Goal: Find specific page/section: Find specific page/section

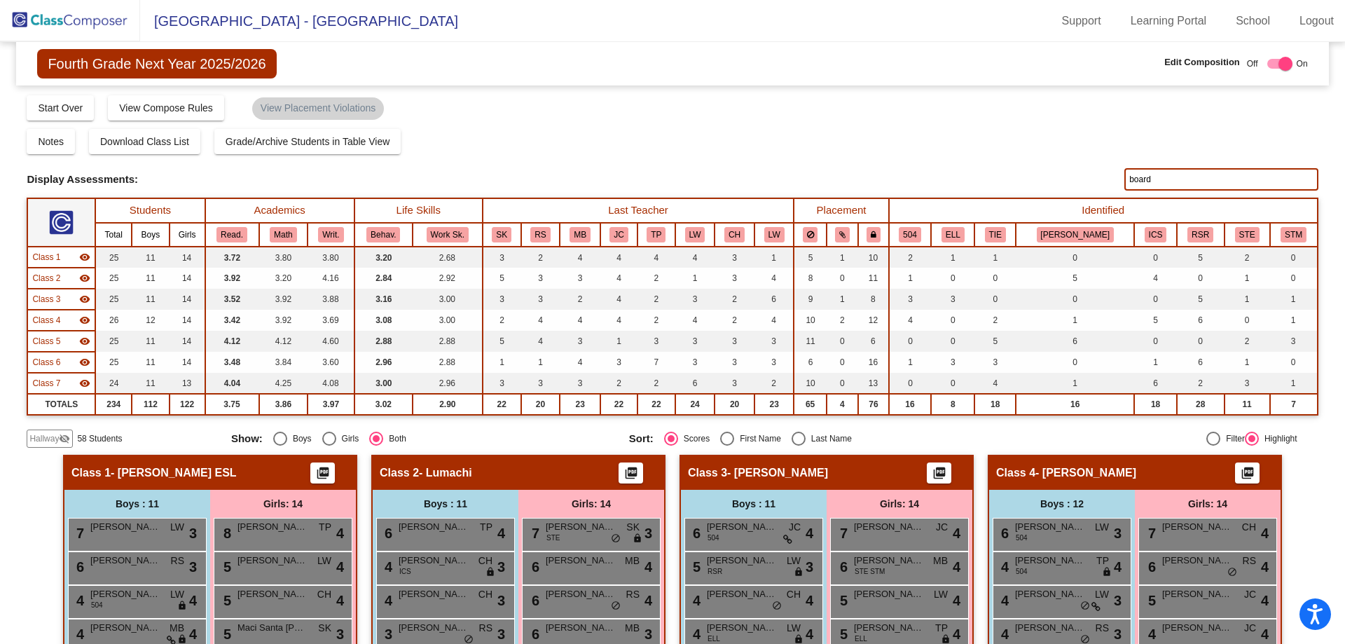
drag, startPoint x: 1150, startPoint y: 179, endPoint x: 1097, endPoint y: 177, distance: 52.6
click at [1097, 177] on div "Display Scores for Years: [DATE] - [DATE] [DATE] - [DATE] Display Assessments: …" at bounding box center [672, 179] width 1291 height 22
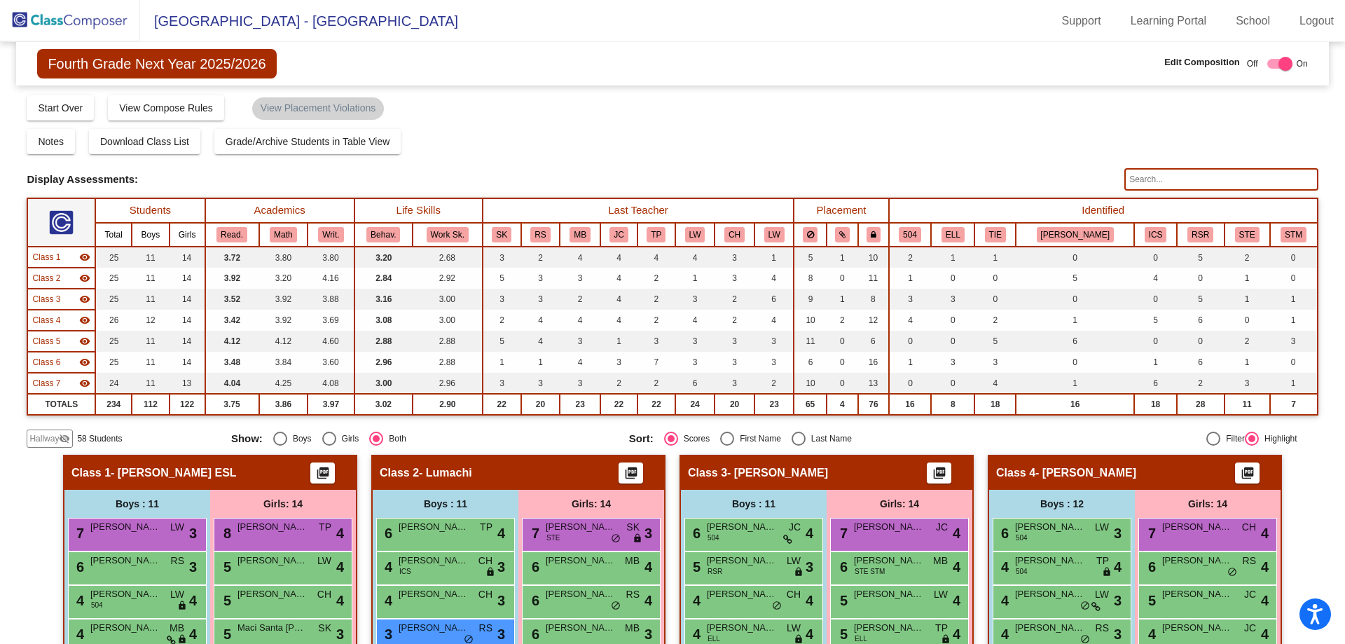
click at [65, 17] on img at bounding box center [70, 20] width 140 height 41
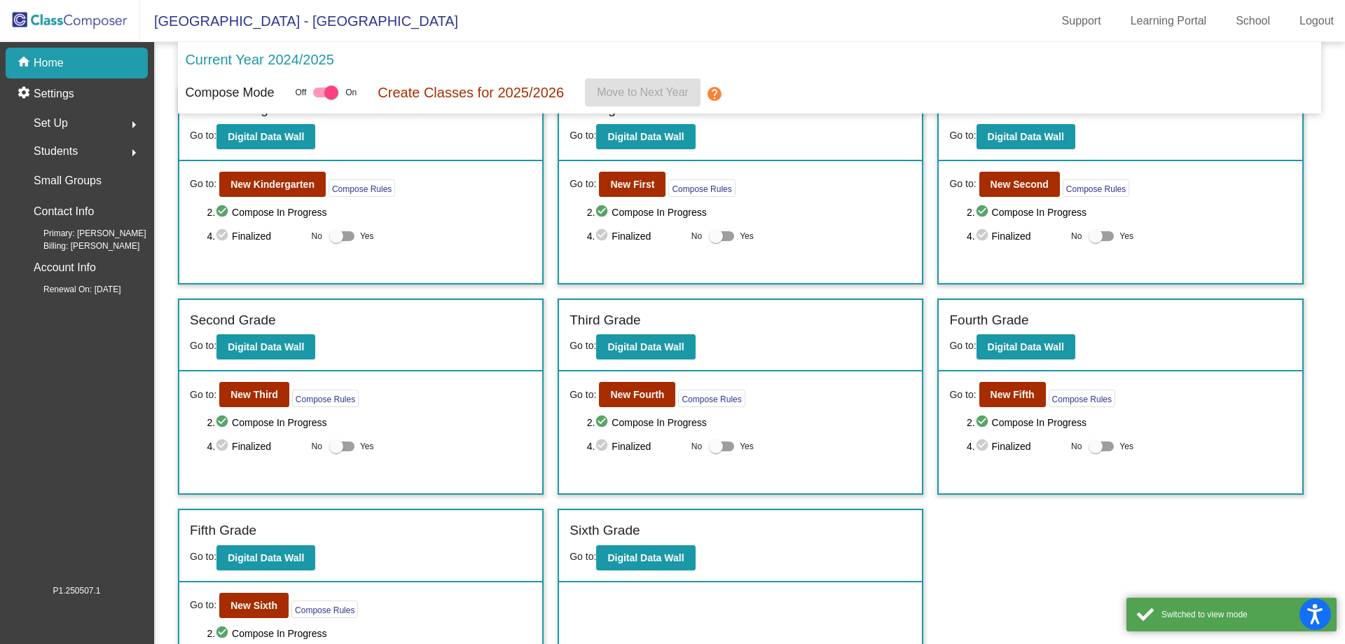
scroll to position [96, 0]
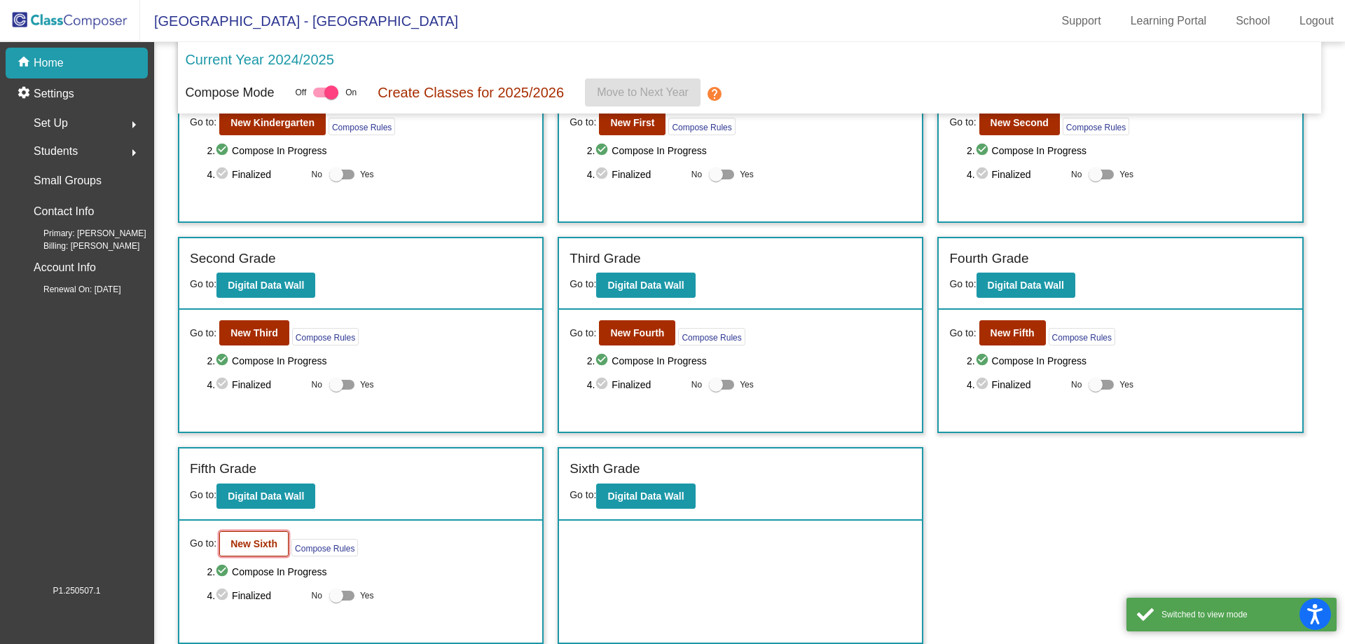
click at [248, 543] on b "New Sixth" at bounding box center [253, 543] width 47 height 11
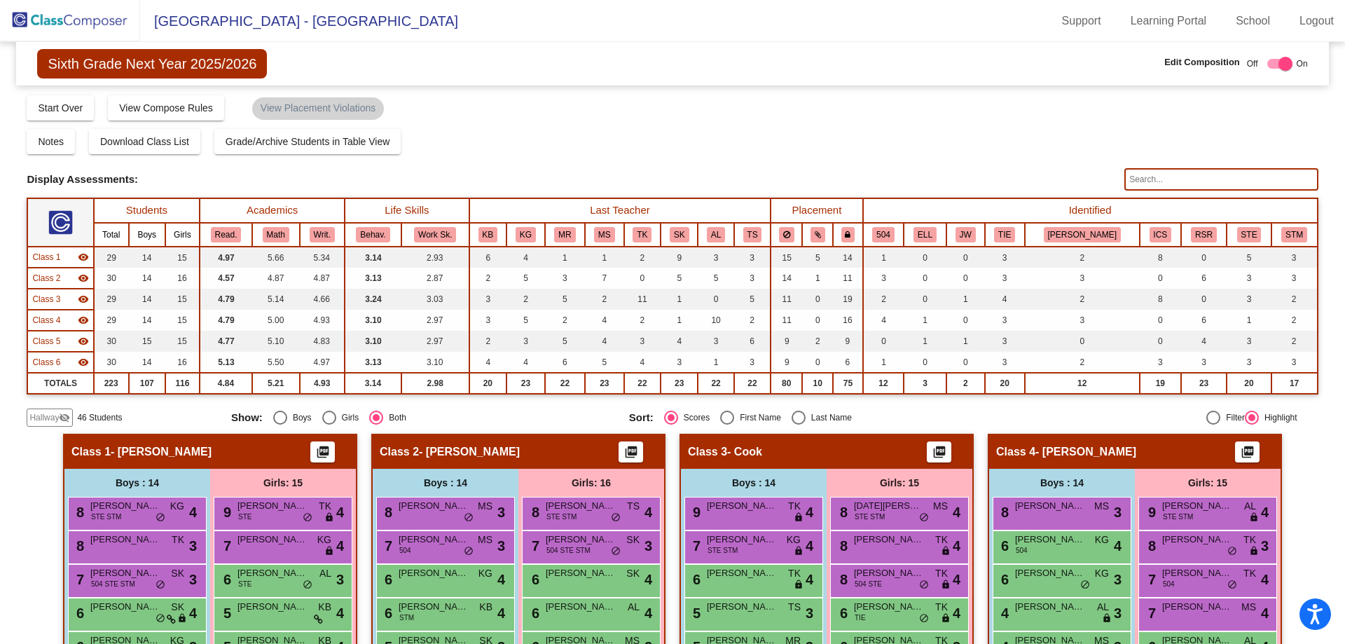
click at [1149, 174] on input "text" at bounding box center [1220, 179] width 193 height 22
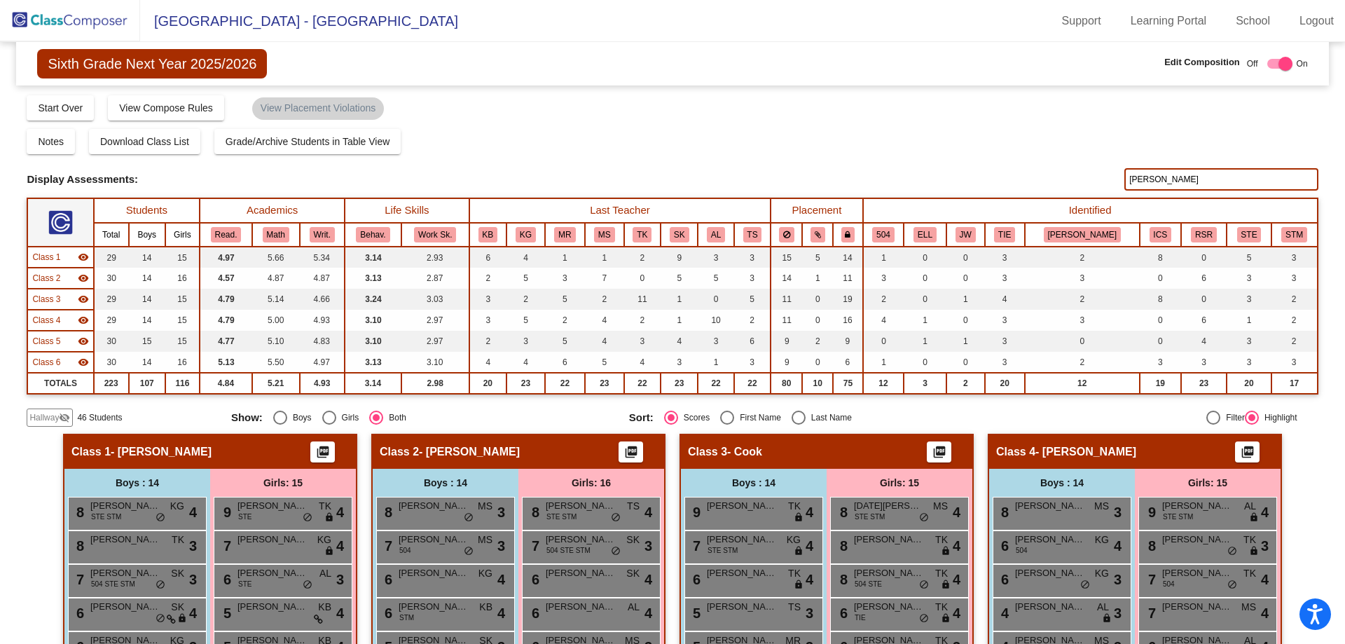
type input "[PERSON_NAME]"
checkbox input "false"
